Goal: Information Seeking & Learning: Learn about a topic

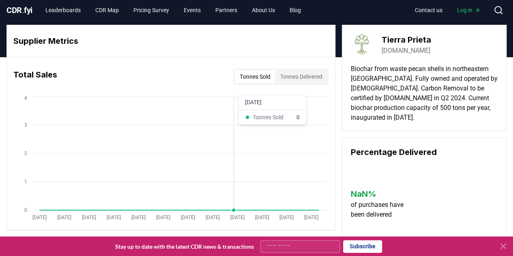
scroll to position [4, 0]
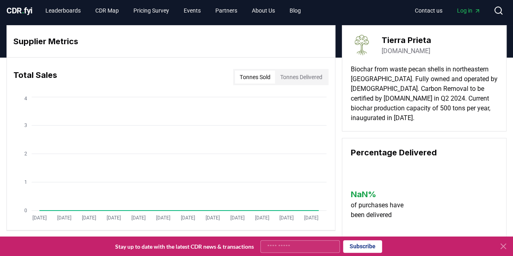
click at [497, 105] on p "Biochar from waste pecan shells in northeastern [GEOGRAPHIC_DATA]. Fully owned …" at bounding box center [424, 93] width 148 height 58
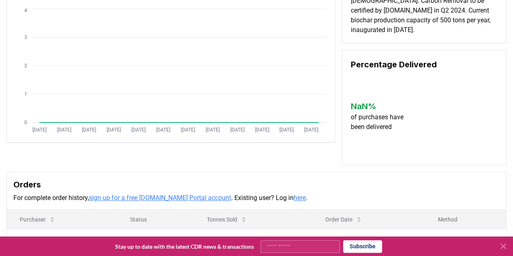
scroll to position [126, 0]
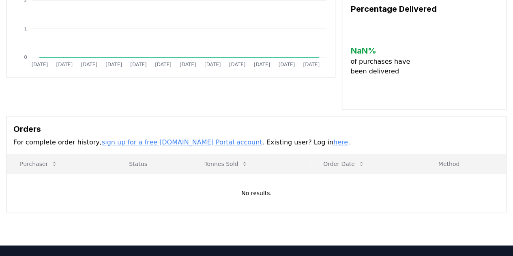
scroll to position [42, 0]
